Goal: Check status: Check status

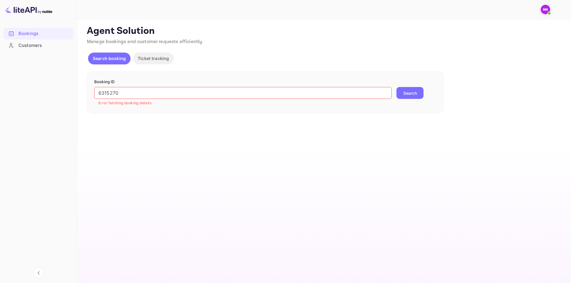
click at [414, 97] on button "Search" at bounding box center [409, 93] width 27 height 12
click at [544, 8] on img at bounding box center [546, 10] width 10 height 10
click at [161, 57] on div at bounding box center [285, 141] width 571 height 283
click at [161, 61] on p "Ticket tracking" at bounding box center [153, 58] width 31 height 6
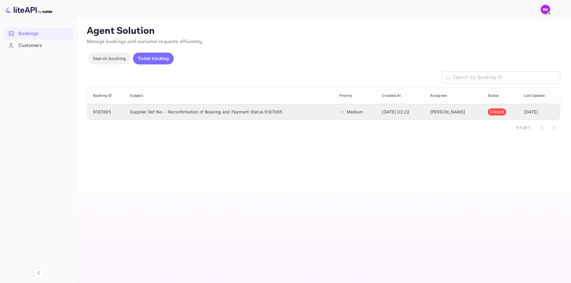
click at [401, 118] on td "[DATE] 03:22" at bounding box center [401, 112] width 48 height 16
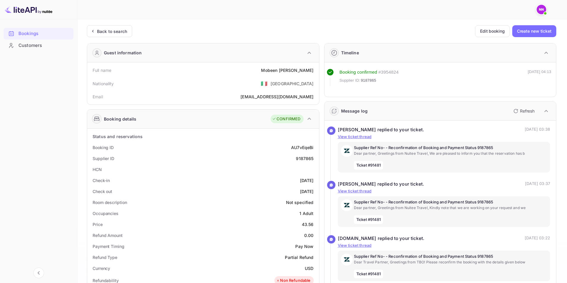
click at [305, 159] on div "9187865" at bounding box center [305, 159] width 18 height 6
copy div "9187865"
click at [115, 30] on div "Back to search" at bounding box center [112, 31] width 30 height 6
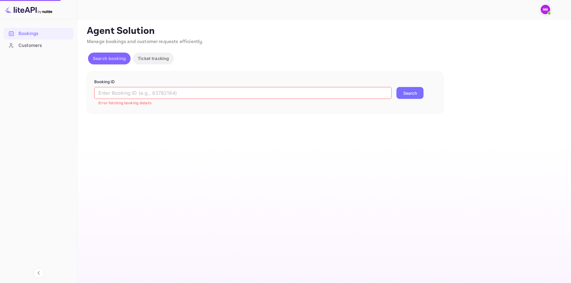
click at [110, 56] on p "Search booking" at bounding box center [109, 58] width 33 height 6
click at [143, 97] on input "text" at bounding box center [242, 93] width 297 height 12
paste input "9187865"
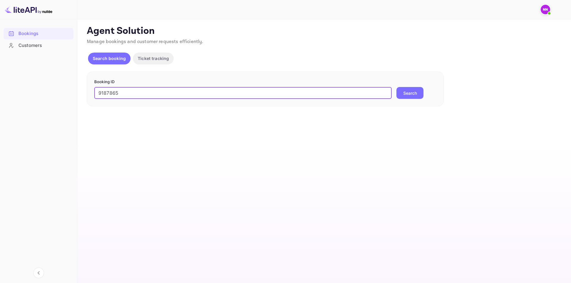
type input "9187865"
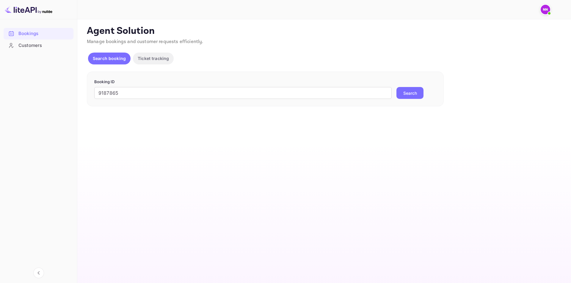
click at [403, 92] on button "Search" at bounding box center [409, 93] width 27 height 12
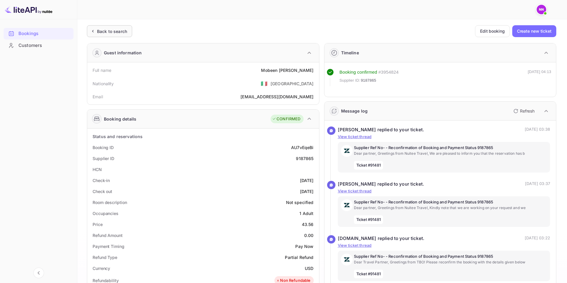
click at [105, 27] on div "Back to search" at bounding box center [109, 31] width 45 height 12
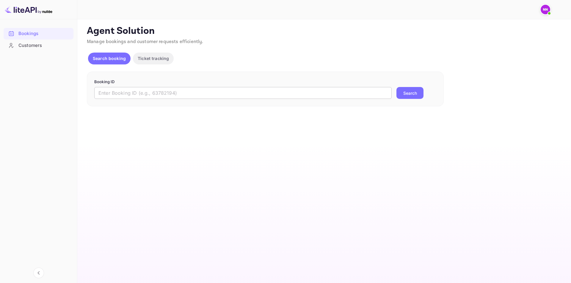
click at [154, 95] on input "text" at bounding box center [242, 93] width 297 height 12
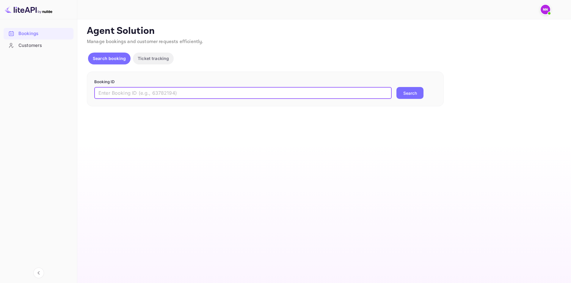
paste input "6315270"
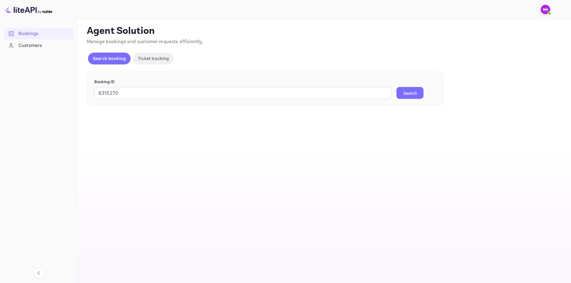
click at [416, 93] on button "Search" at bounding box center [409, 93] width 27 height 12
click at [79, 92] on div "Unsaved Changes Ticket Affiliate URL [URL][DOMAIN_NAME] Business partner name N…" at bounding box center [320, 66] width 487 height 94
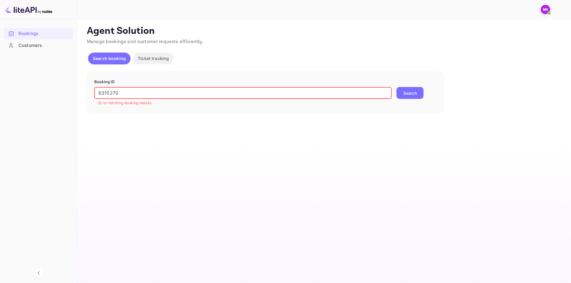
paste input "07"
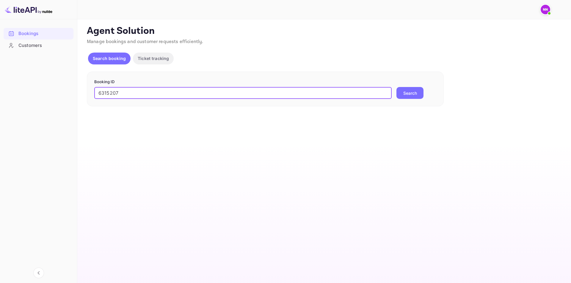
type input "6315207"
click at [410, 99] on button "Search" at bounding box center [409, 93] width 27 height 12
click at [35, 46] on div "Customers" at bounding box center [44, 45] width 52 height 7
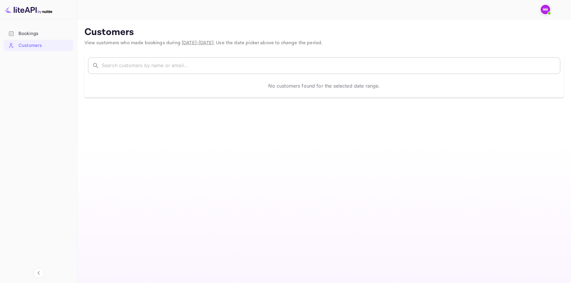
click at [227, 60] on input "text" at bounding box center [331, 65] width 459 height 17
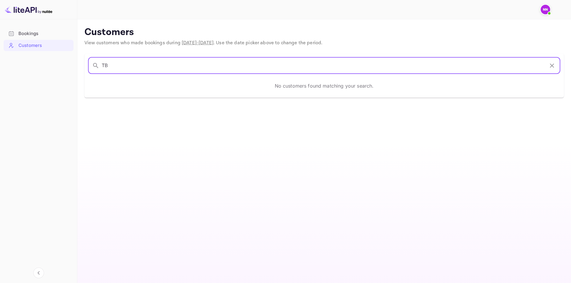
type input "T"
paste input "6315207"
type input "6"
click at [547, 9] on img at bounding box center [546, 10] width 10 height 10
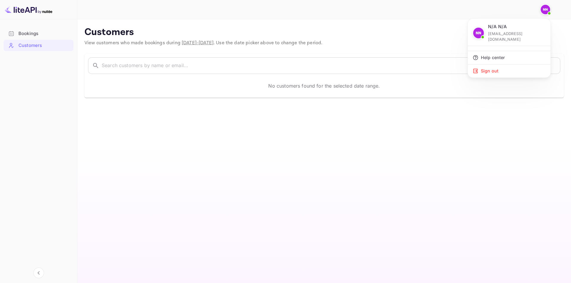
click at [493, 29] on p "N/A N/A" at bounding box center [497, 26] width 19 height 7
click at [492, 67] on div "Sign out" at bounding box center [509, 71] width 83 height 13
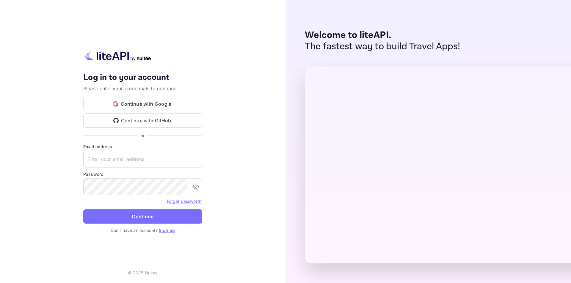
type input "[EMAIL_ADDRESS][DOMAIN_NAME]"
